Goal: Task Accomplishment & Management: Use online tool/utility

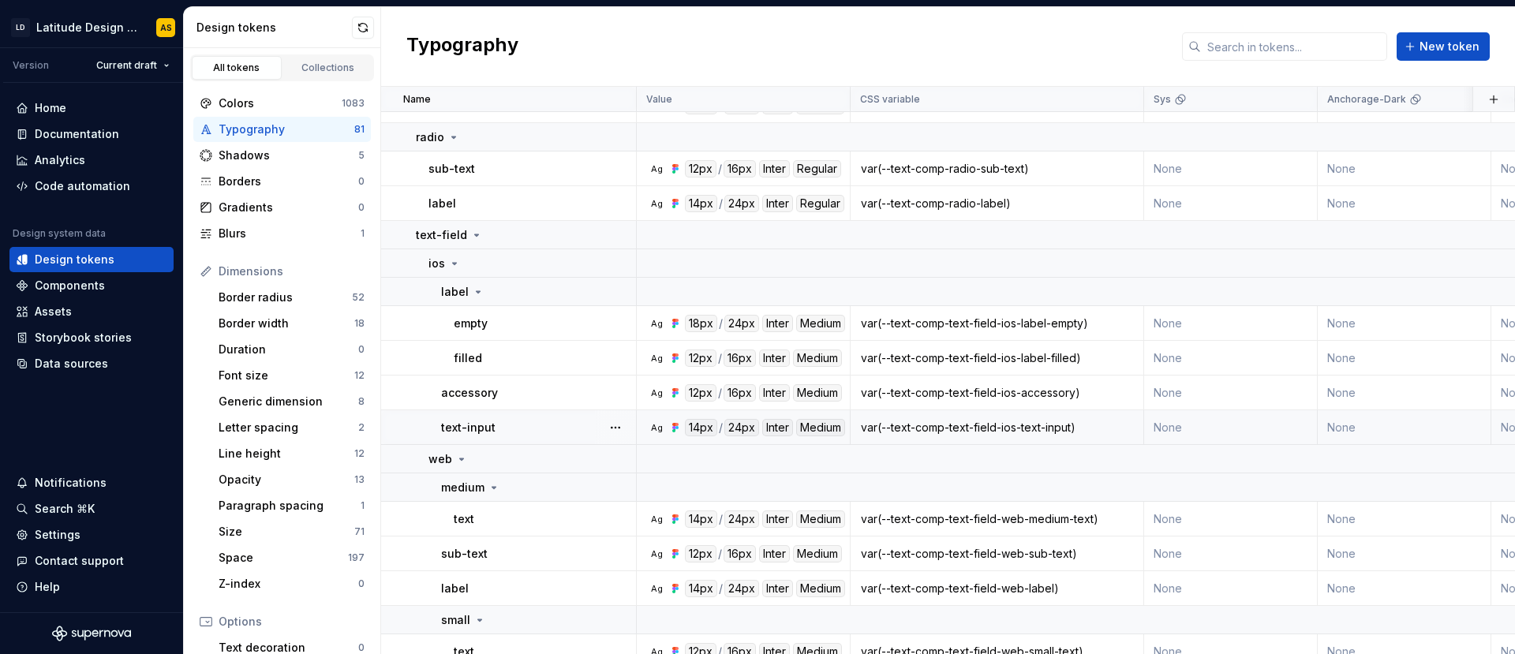
scroll to position [3066, 0]
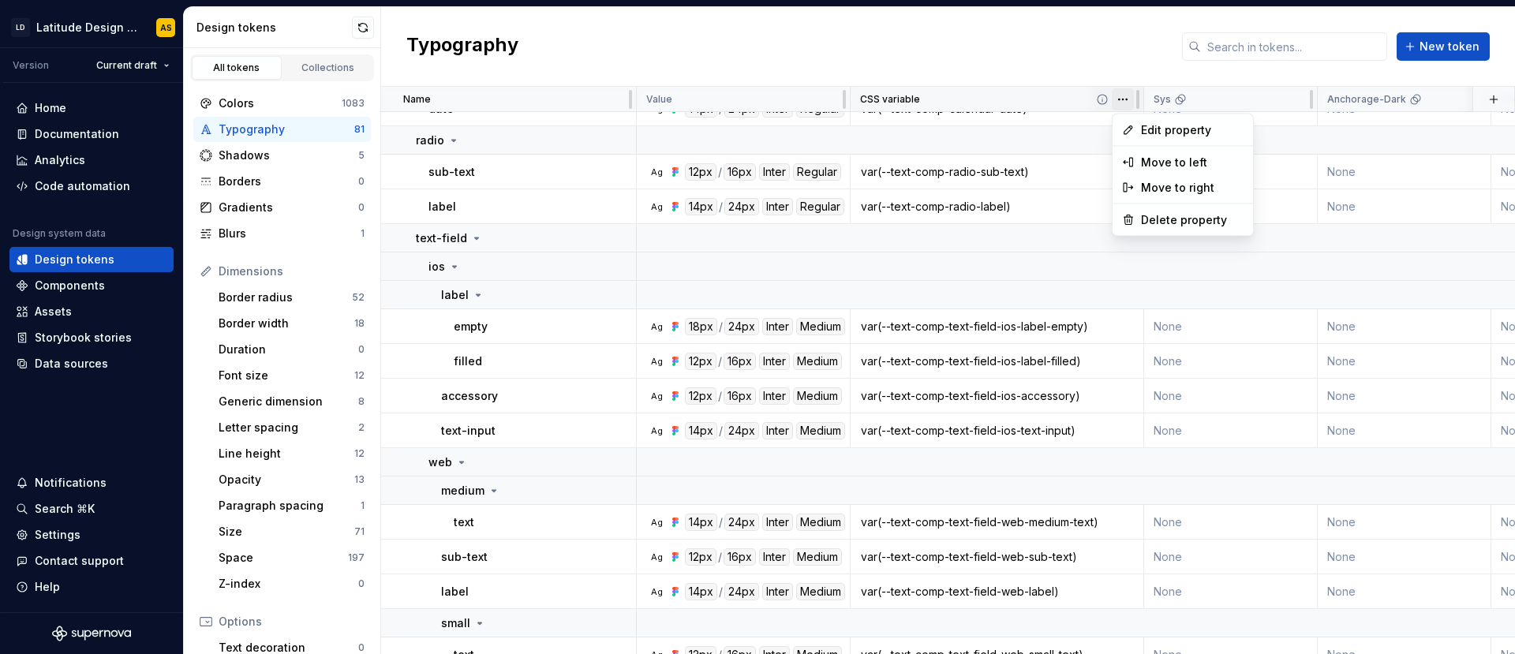
click at [1123, 99] on html "LD Latitude Design System AS Version Current draft Home Documentation Analytics…" at bounding box center [757, 327] width 1515 height 654
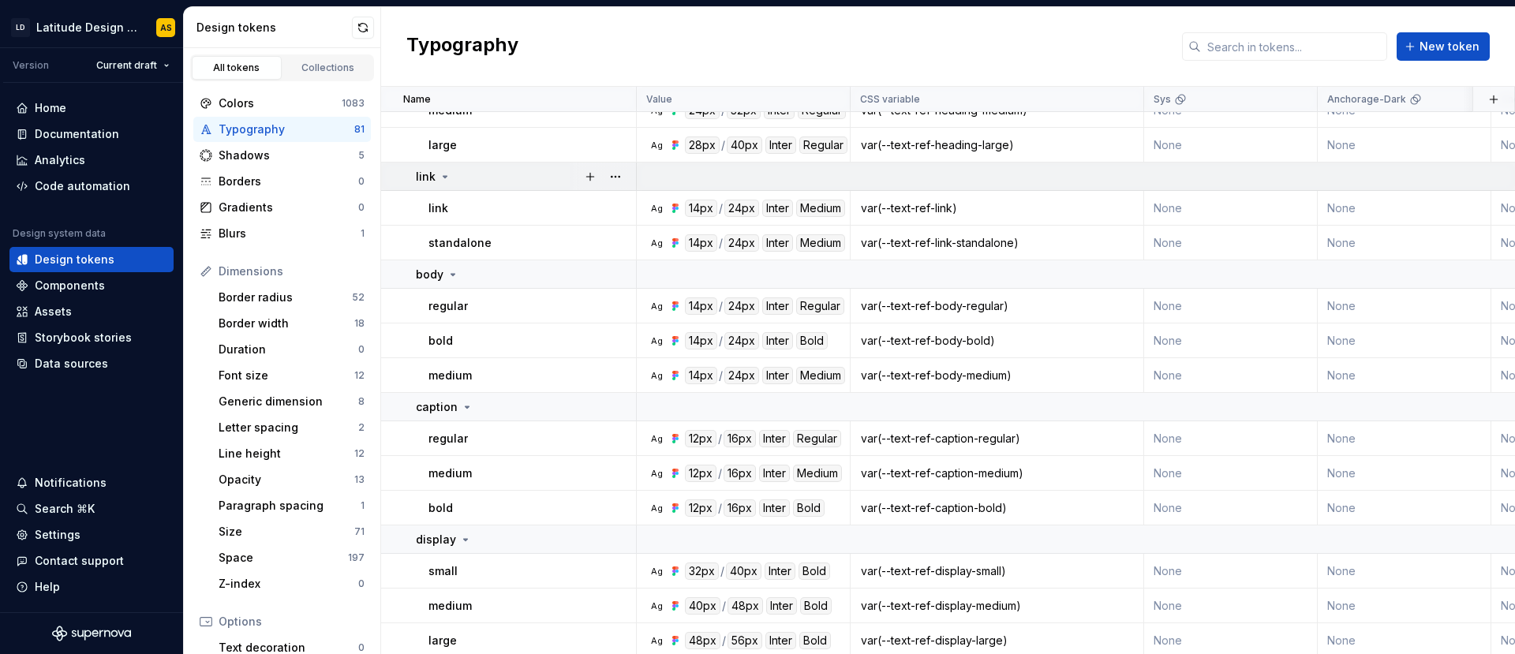
scroll to position [0, 0]
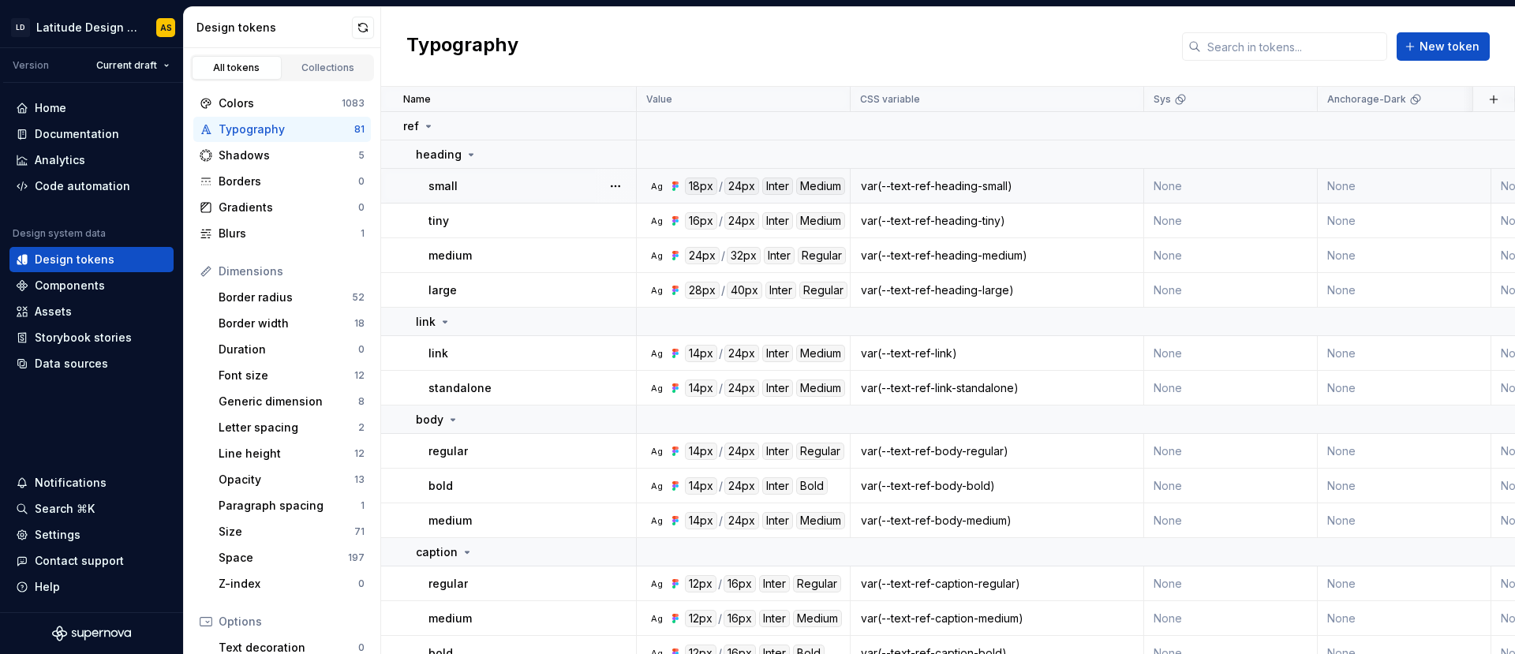
click at [913, 189] on div "var(--text-ref-heading-small)" at bounding box center [996, 186] width 291 height 16
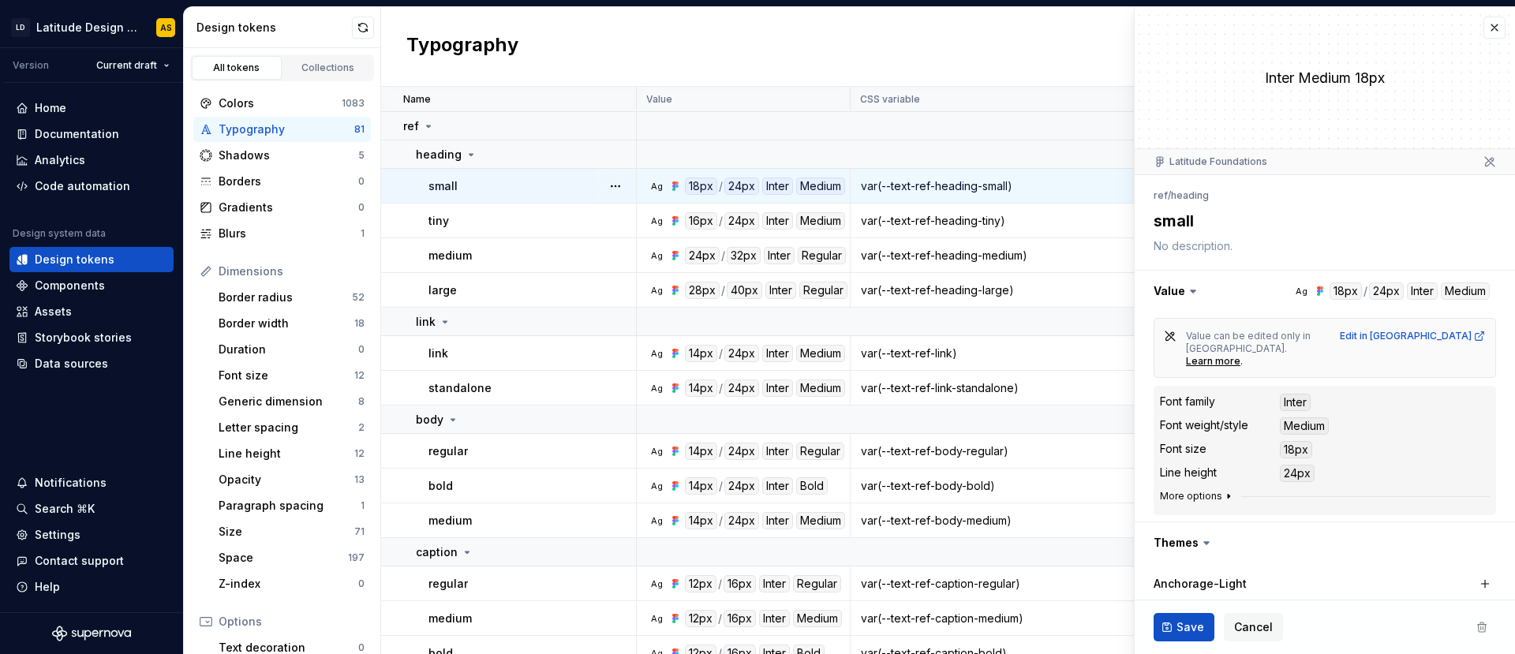
click at [1225, 490] on icon "button" at bounding box center [1228, 496] width 13 height 13
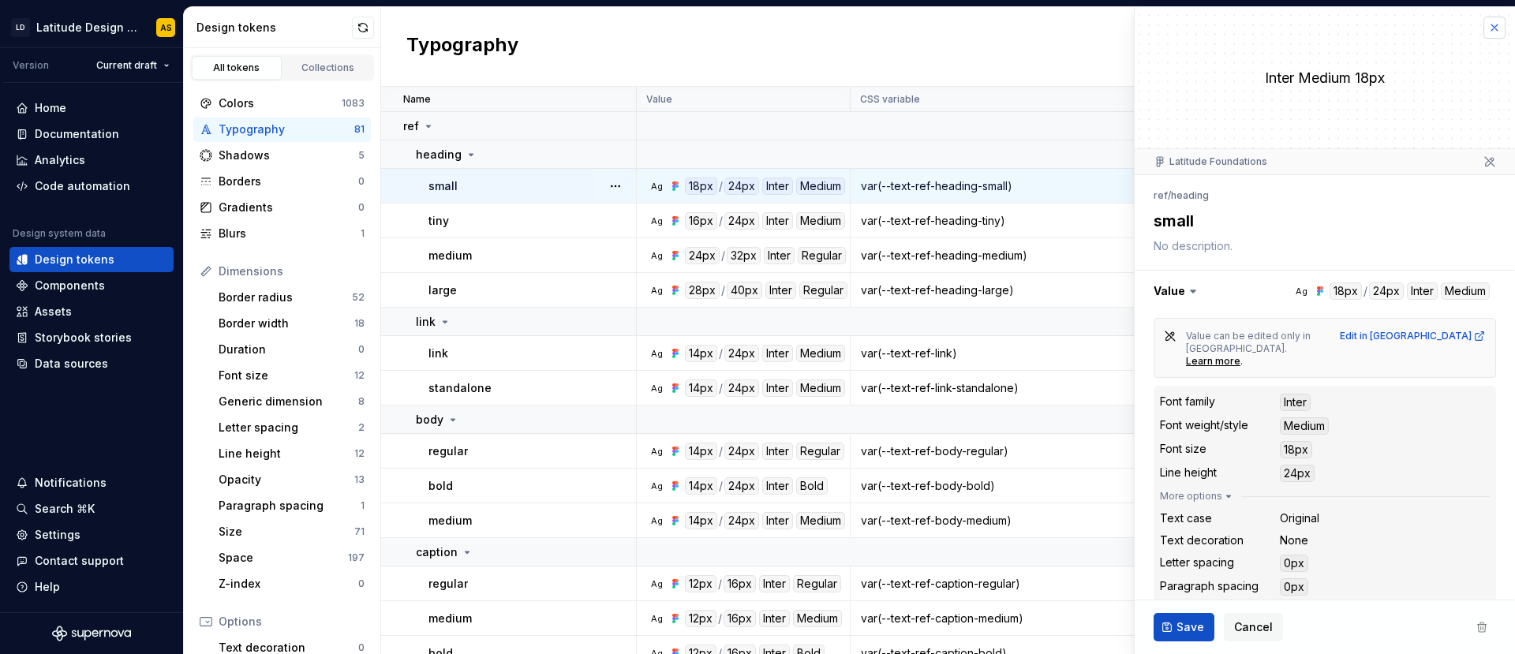
click at [1483, 20] on button "button" at bounding box center [1494, 28] width 22 height 22
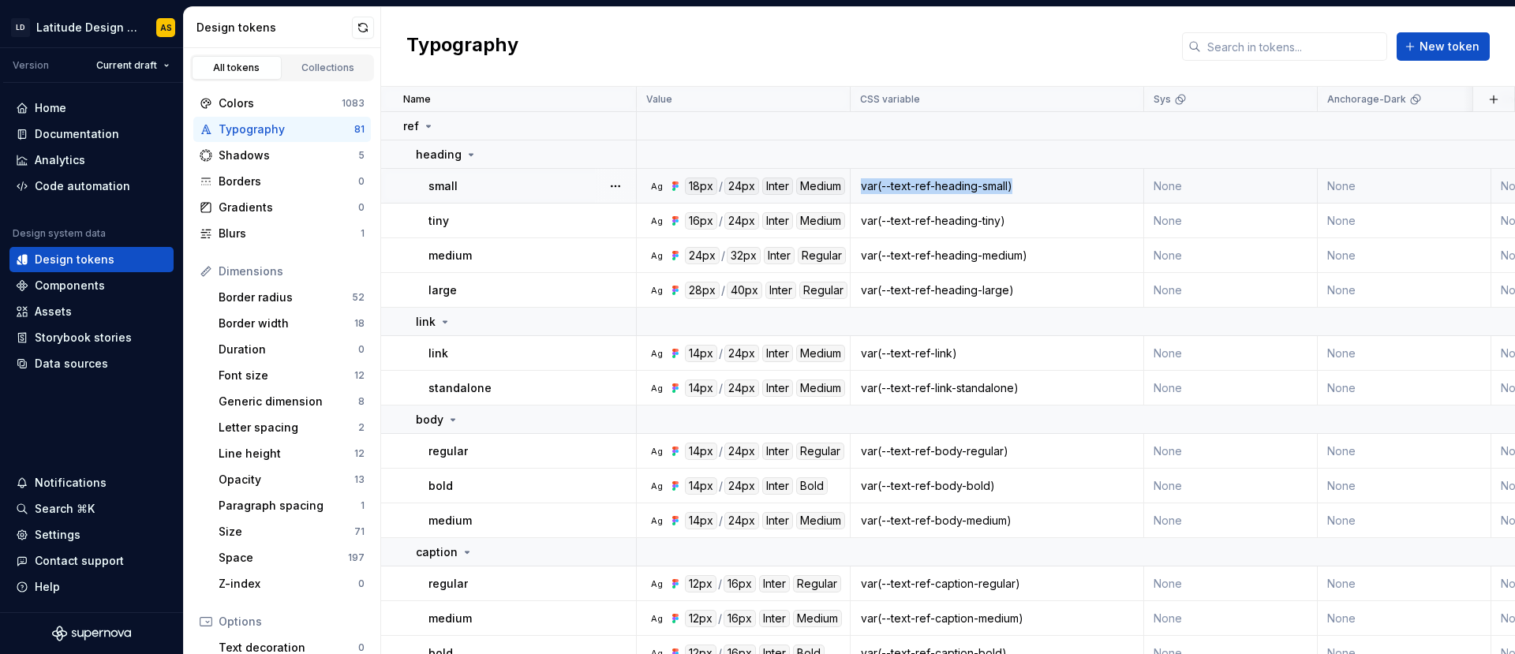
drag, startPoint x: 1026, startPoint y: 183, endPoint x: 857, endPoint y: 189, distance: 169.7
click at [857, 189] on div "var(--text-ref-heading-small)" at bounding box center [996, 186] width 291 height 16
copy div "var(--text-ref-heading-small)"
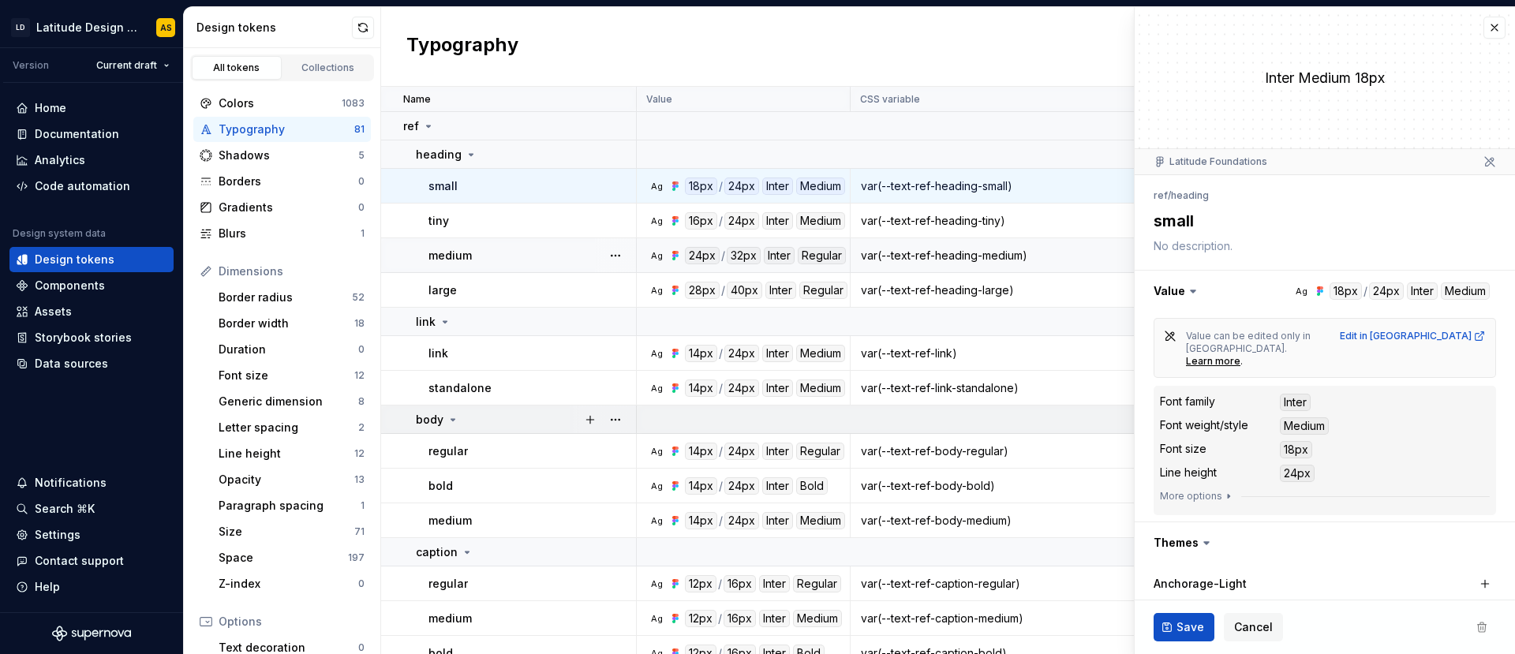
type textarea "*"
click at [1486, 24] on button "button" at bounding box center [1494, 28] width 22 height 22
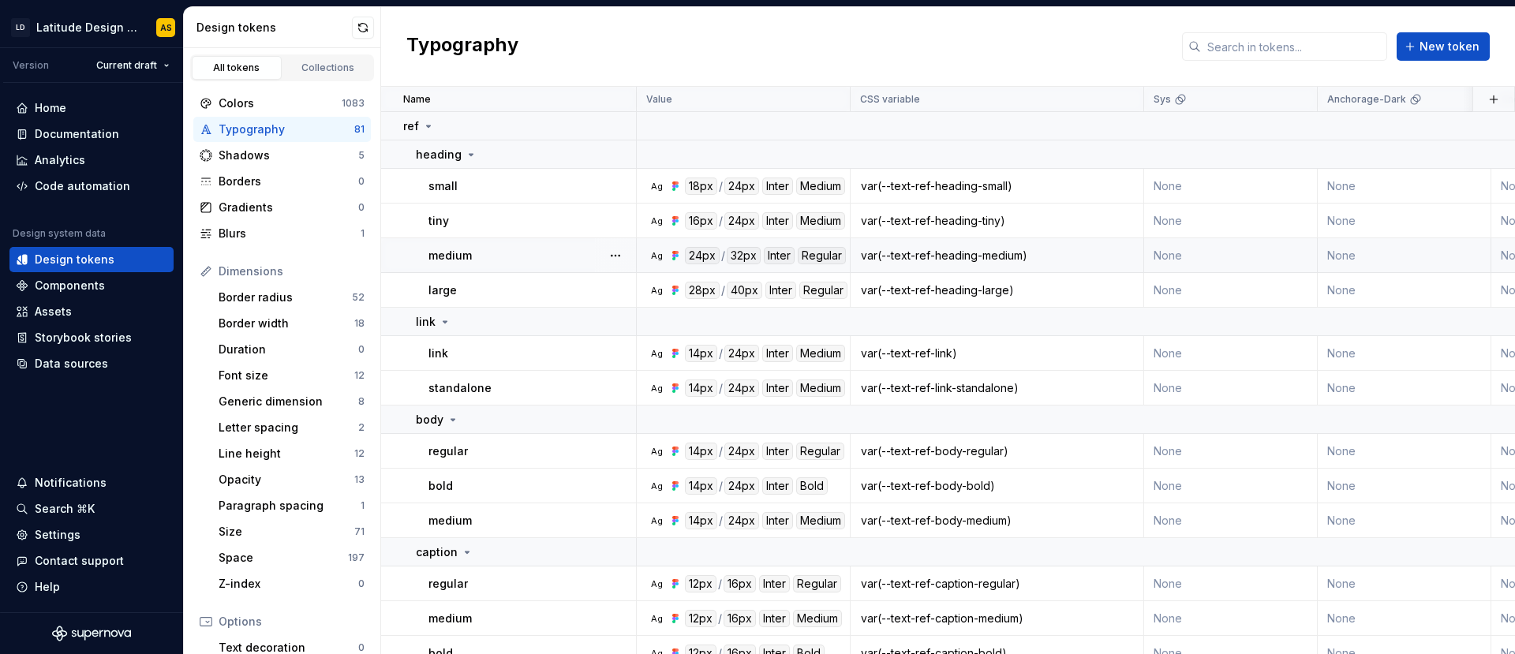
click at [582, 66] on div "Typography New token" at bounding box center [948, 47] width 1134 height 80
